Goal: Task Accomplishment & Management: Use online tool/utility

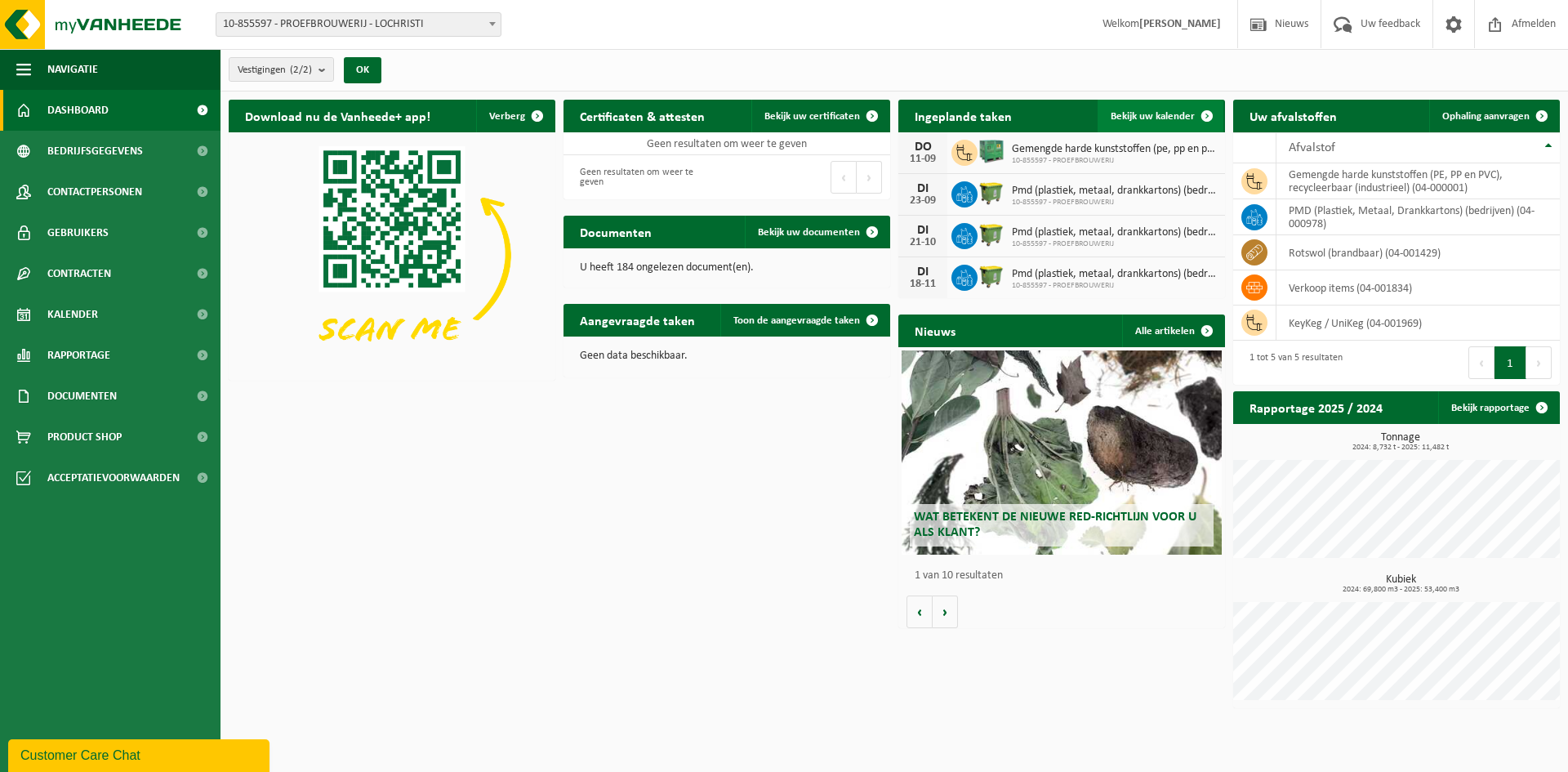
click at [1154, 109] on link "Bekijk uw kalender" at bounding box center [1160, 115] width 126 height 32
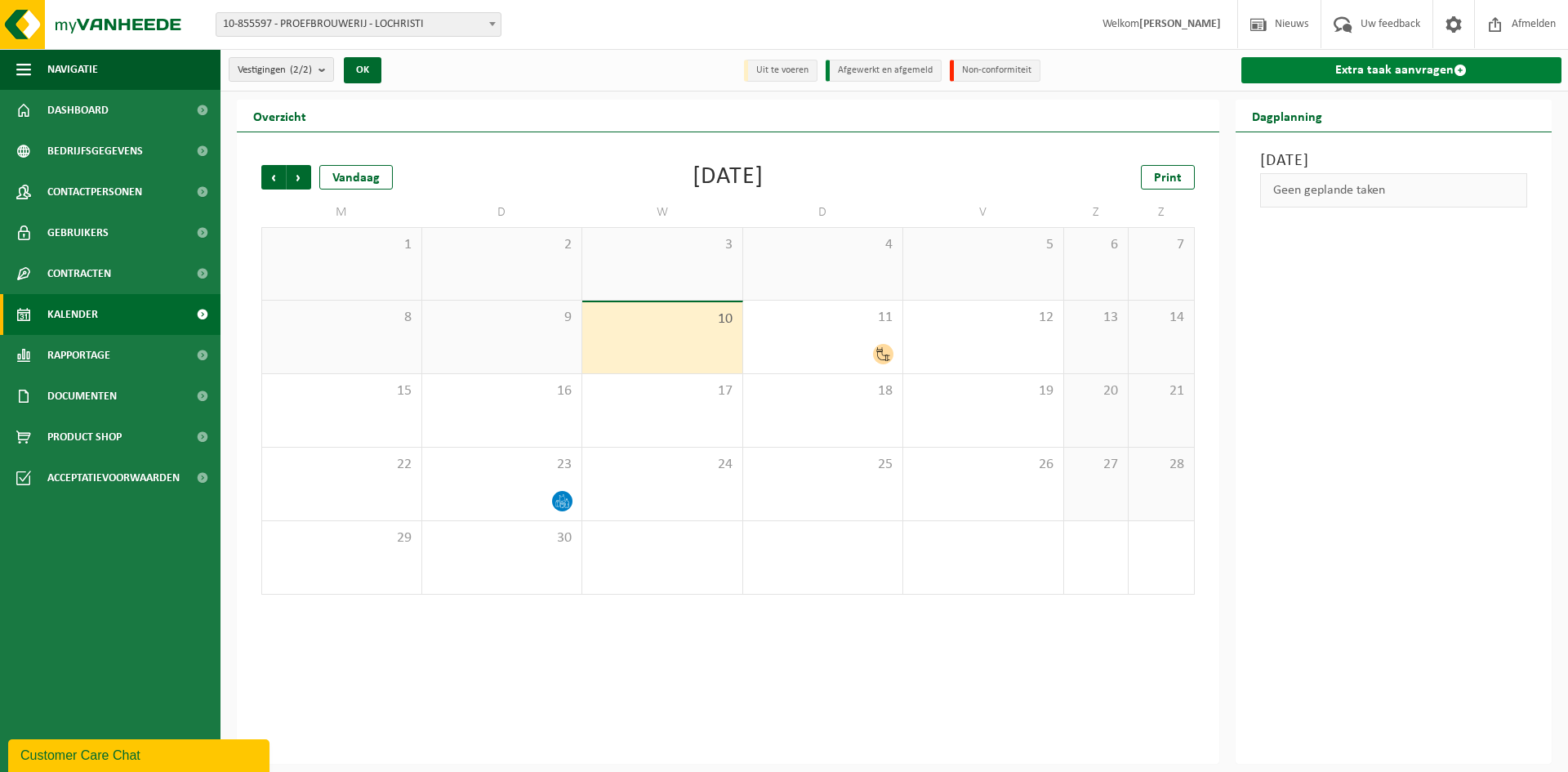
click at [1485, 78] on link "Extra taak aanvragen" at bounding box center [1402, 71] width 321 height 26
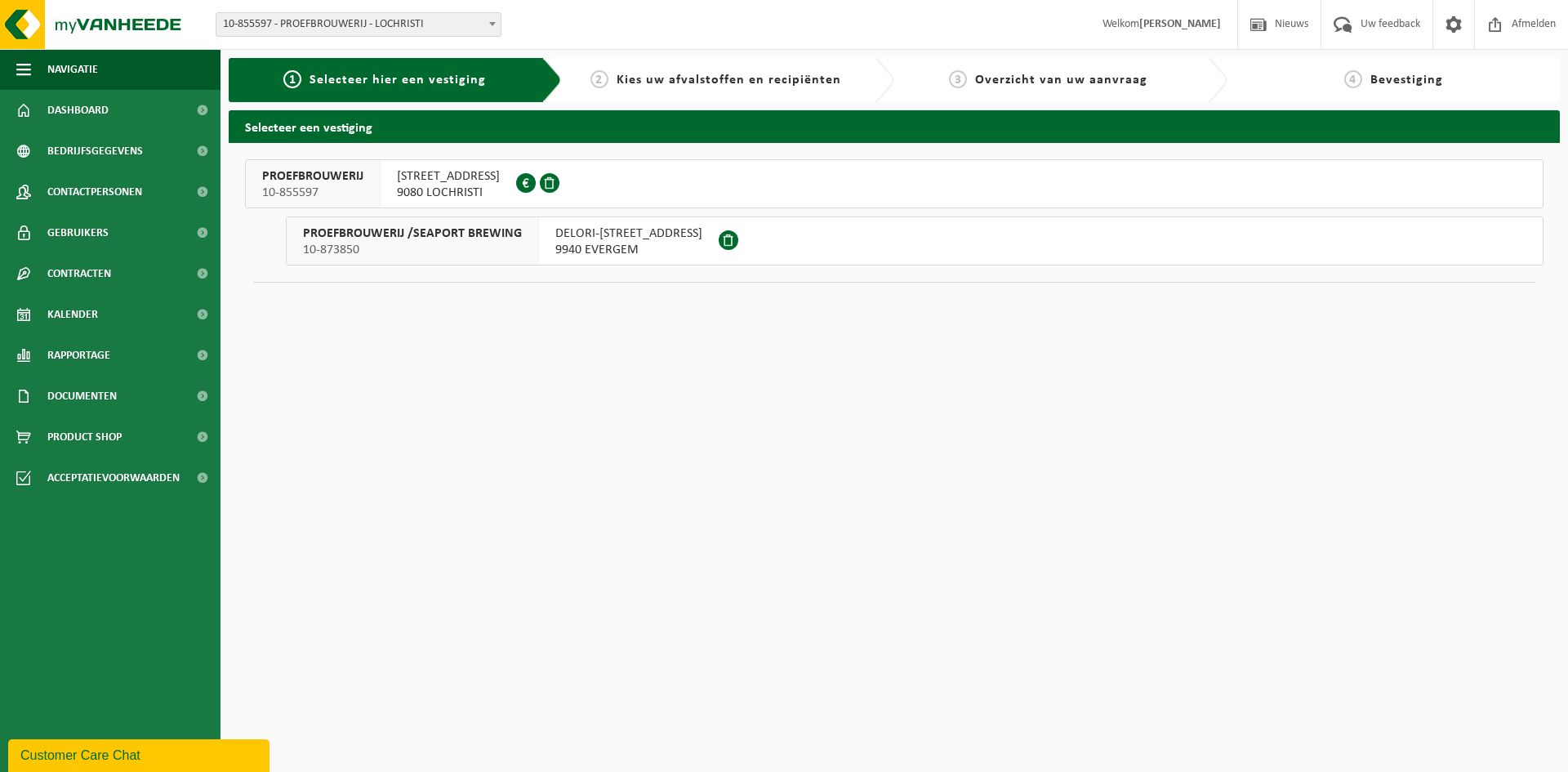
click at [516, 179] on div "DOORNZELESTRAAT 20 9080 LOCHRISTI 0446.493.077" at bounding box center [449, 184] width 136 height 47
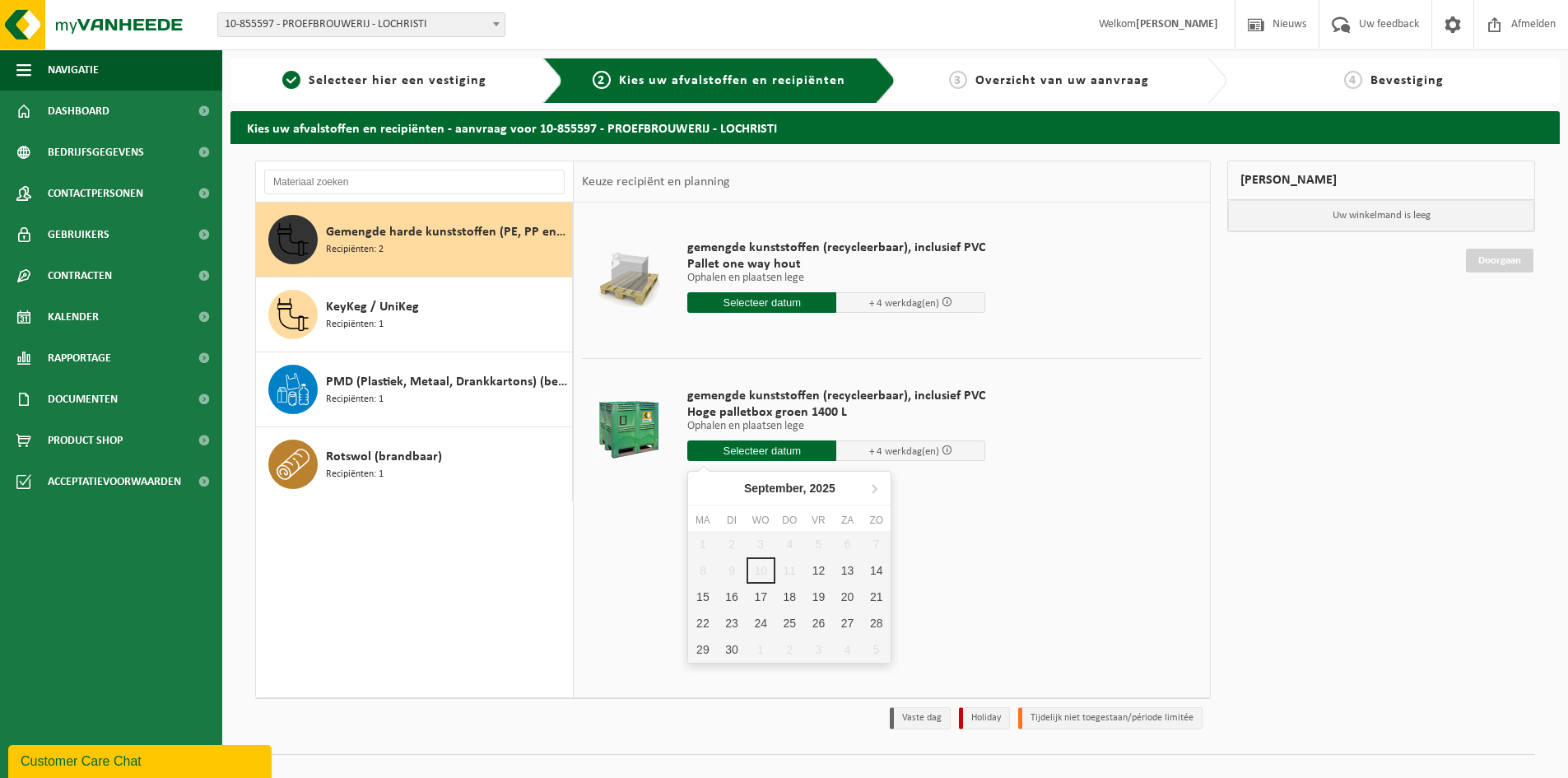
click at [761, 453] on input "text" at bounding box center [762, 450] width 149 height 20
click at [795, 591] on div "18" at bounding box center [790, 596] width 29 height 26
type input "Van [DATE]"
type input "[DATE]"
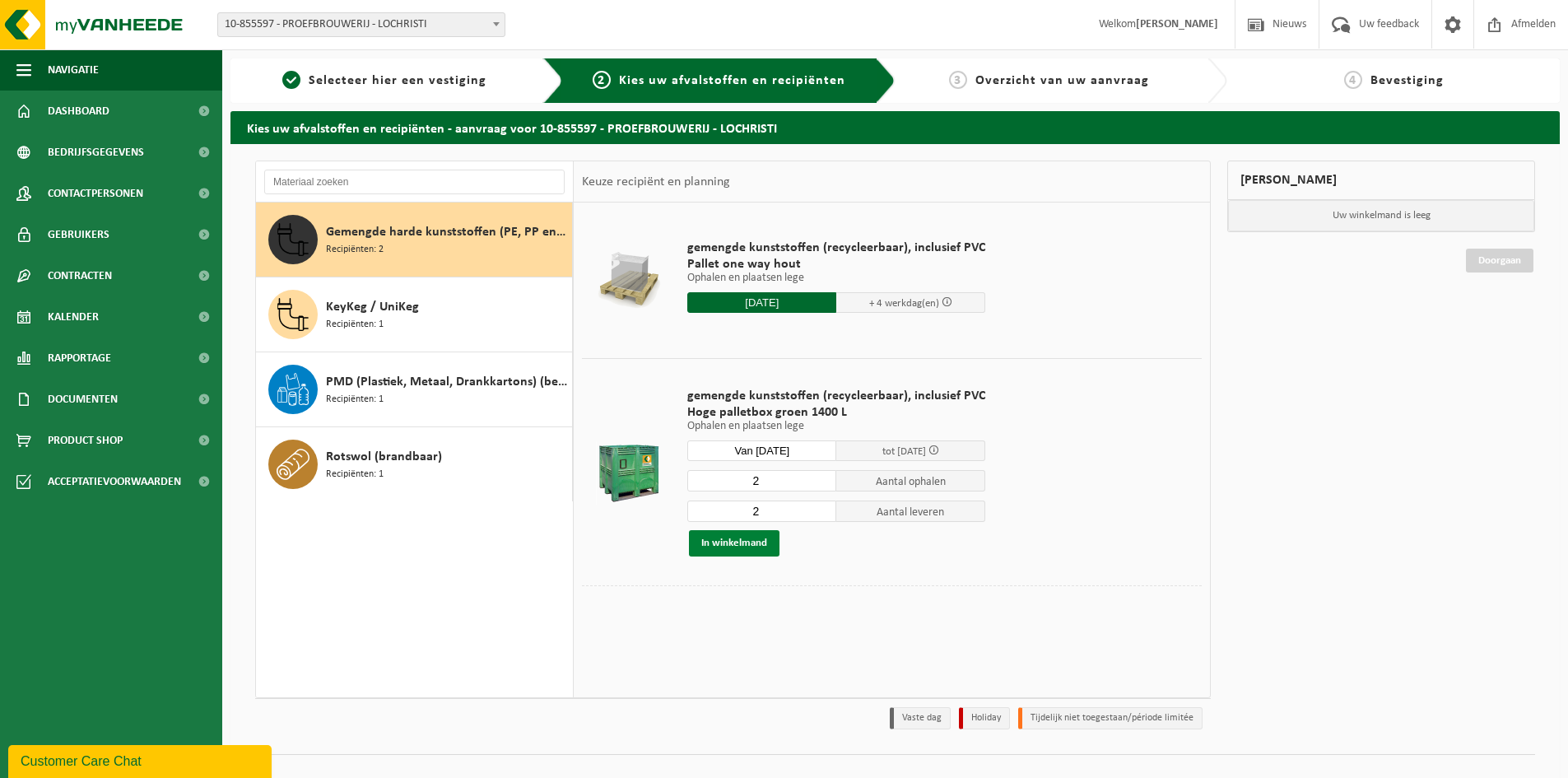
click at [766, 544] on button "In winkelmand" at bounding box center [733, 543] width 90 height 26
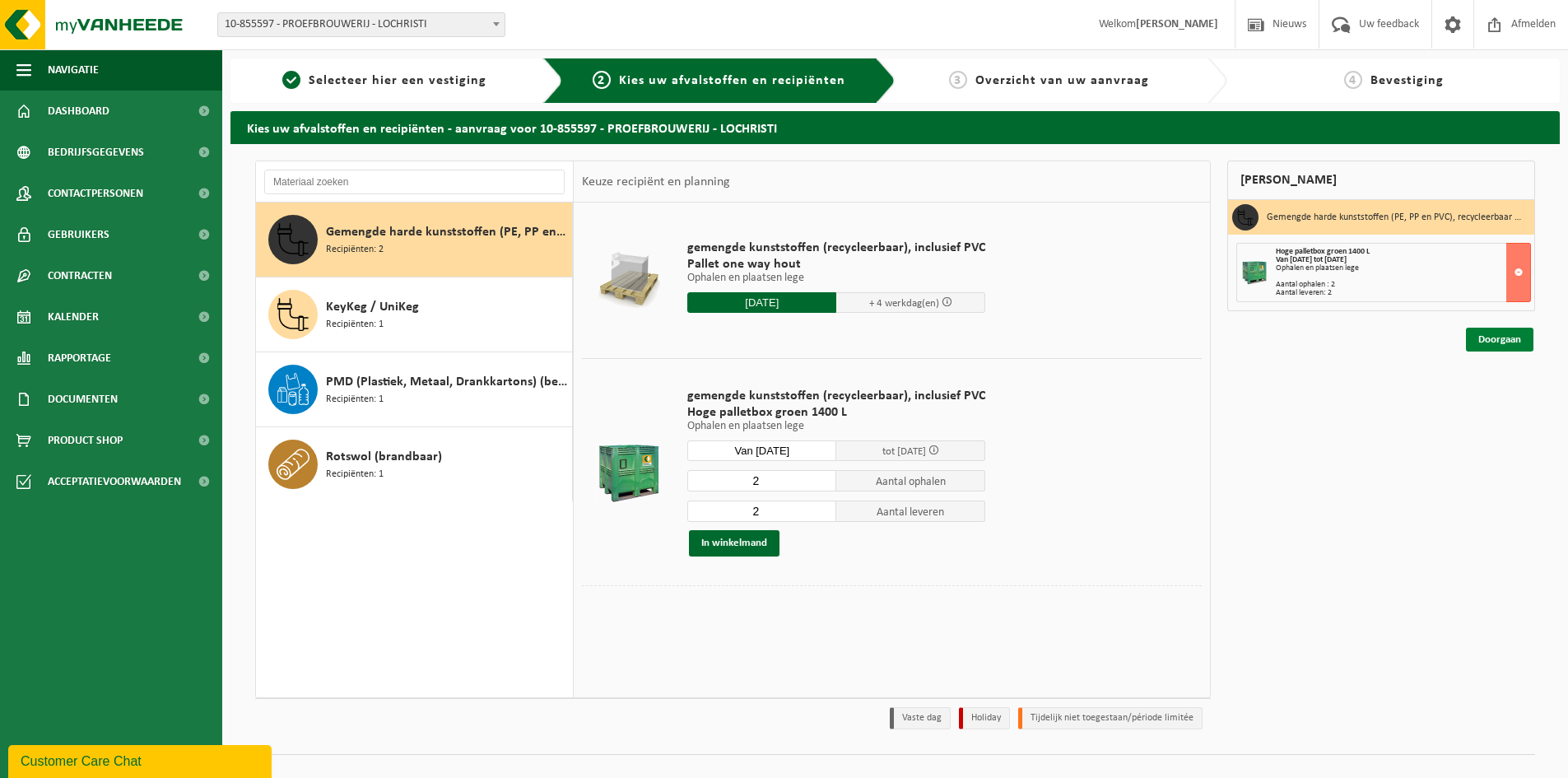
click at [1502, 340] on link "Doorgaan" at bounding box center [1499, 339] width 68 height 24
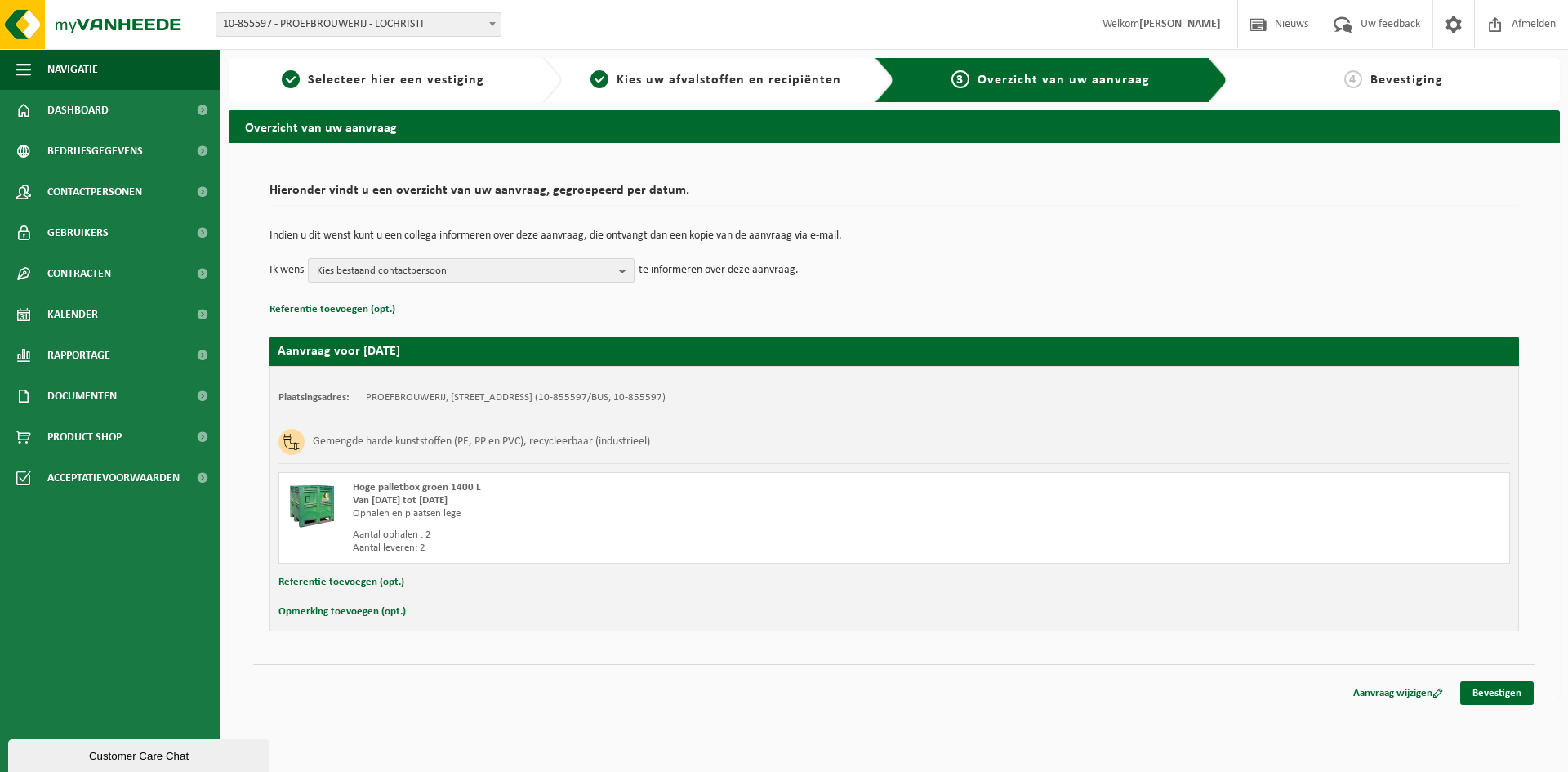
click at [396, 265] on span "Kies bestaand contactpersoon" at bounding box center [465, 271] width 295 height 24
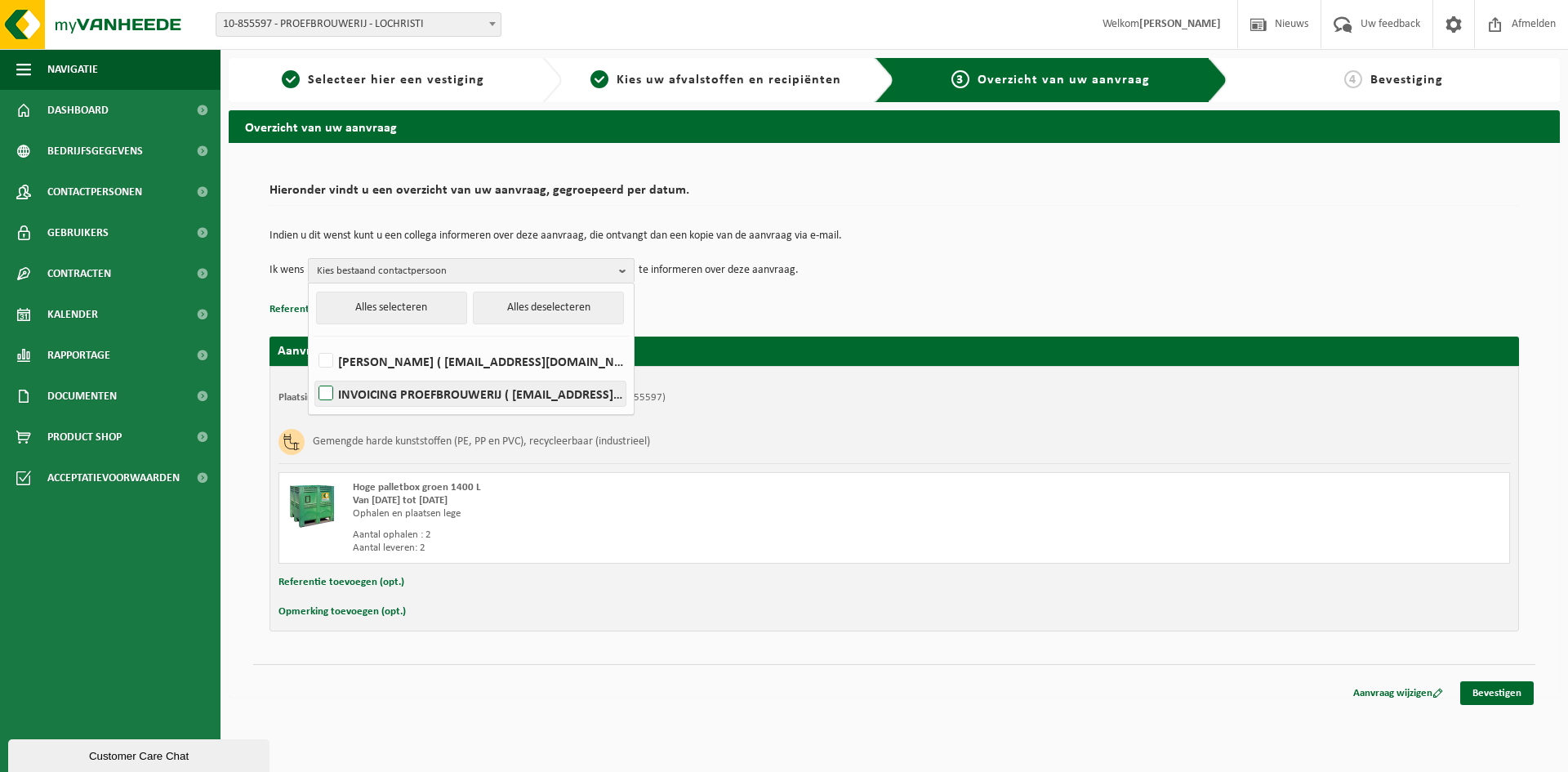
click at [410, 389] on label "INVOICING PROEFBROUWERIJ ( invoicing@proefbrouwerij.com )" at bounding box center [471, 394] width 310 height 24
click at [313, 373] on input "INVOICING PROEFBROUWERIJ ( invoicing@proefbrouwerij.com )" at bounding box center [312, 372] width 1 height 1
checkbox input "true"
click at [954, 282] on div "Indien u dit wenst kunt u een collega informeren over deze aanvraag, die ontvan…" at bounding box center [894, 256] width 1250 height 85
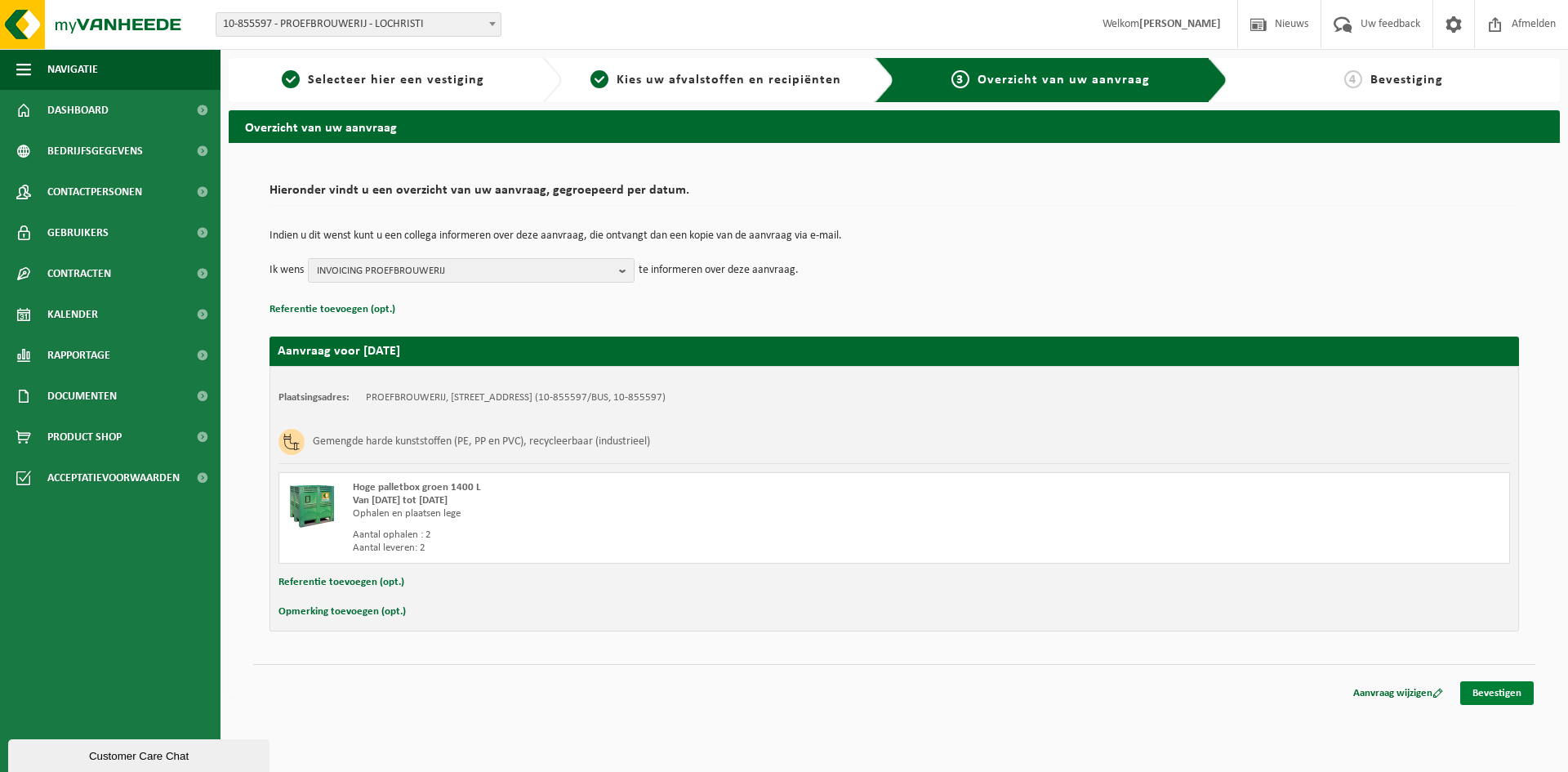
click at [1488, 690] on link "Bevestigen" at bounding box center [1497, 693] width 73 height 24
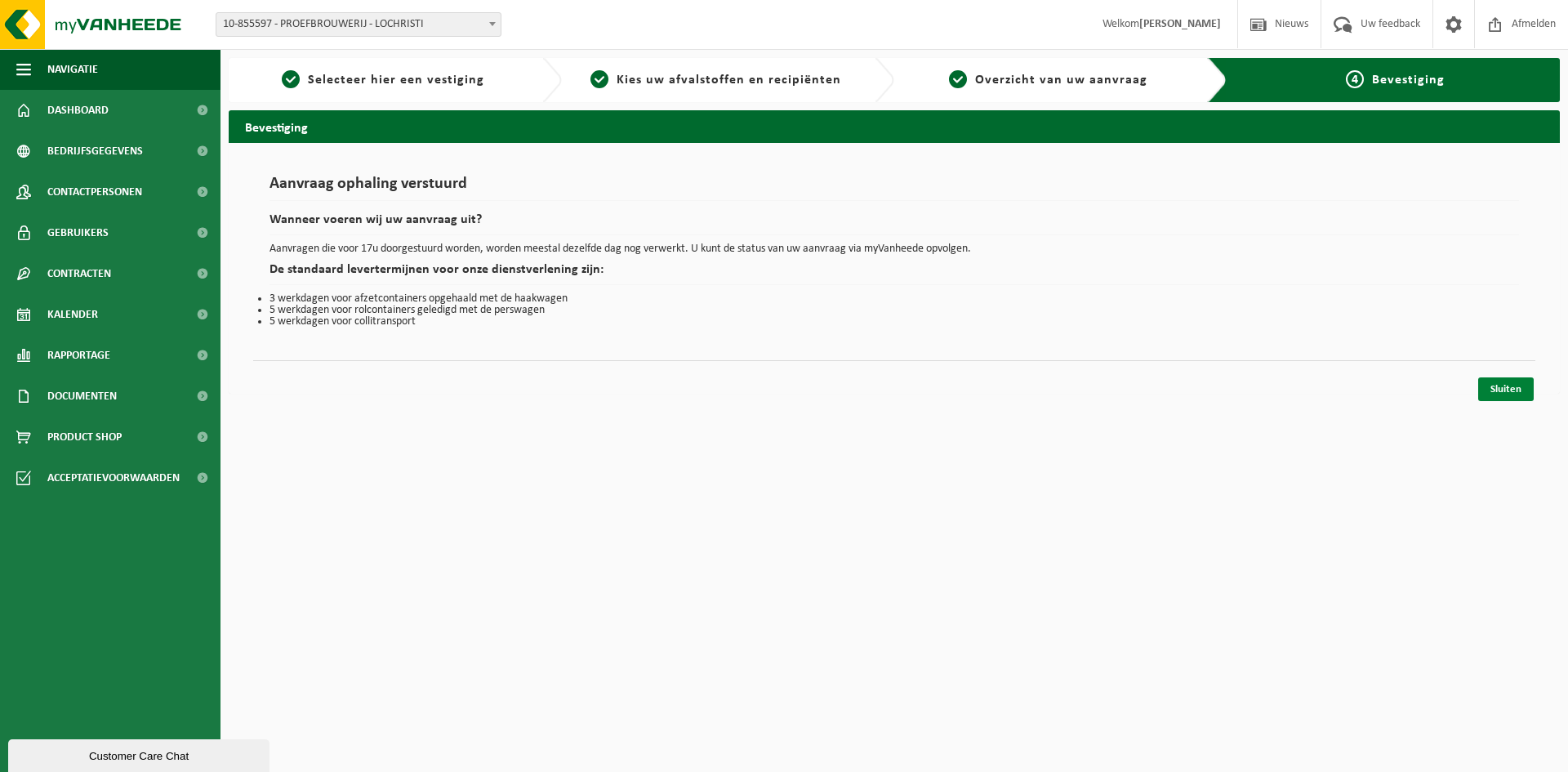
click at [1508, 391] on link "Sluiten" at bounding box center [1506, 389] width 56 height 24
